Goal: Navigation & Orientation: Understand site structure

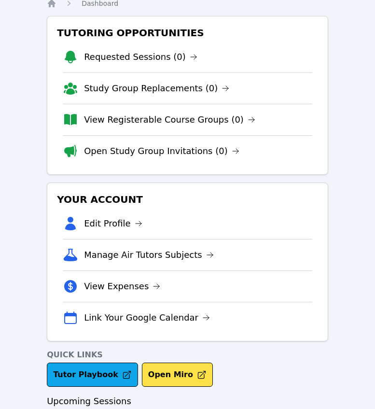
scroll to position [72, 0]
